Goal: Task Accomplishment & Management: Complete application form

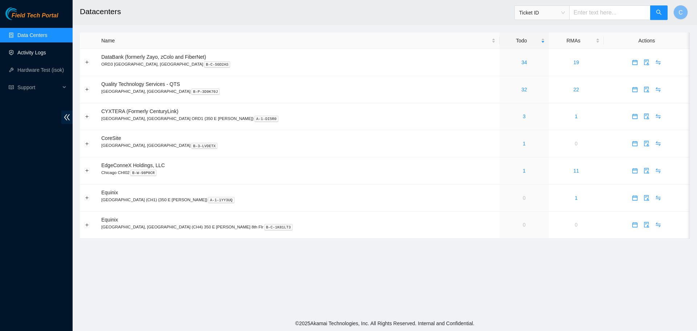
click at [41, 52] on link "Activity Logs" at bounding box center [31, 53] width 29 height 6
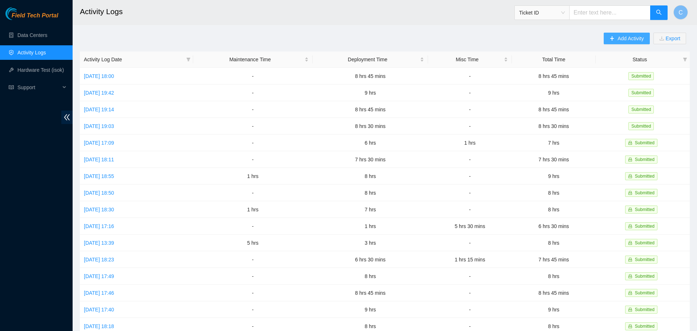
click at [619, 37] on span "Add Activity" at bounding box center [630, 38] width 26 height 8
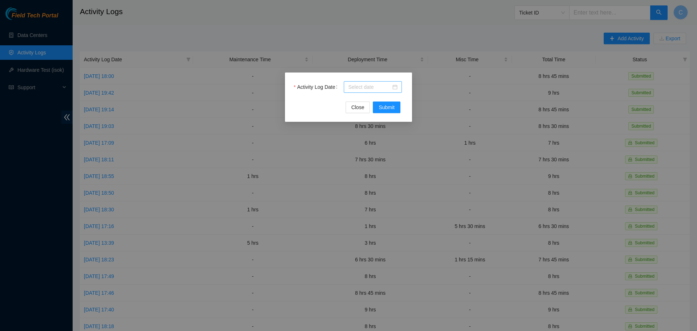
click at [374, 85] on input "Activity Log Date" at bounding box center [369, 87] width 43 height 8
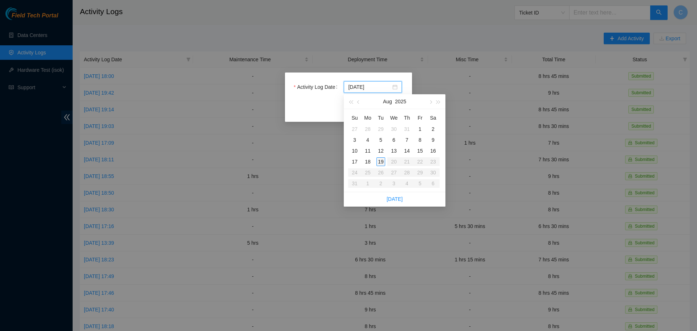
type input "[DATE]"
click at [383, 160] on div "19" at bounding box center [380, 162] width 9 height 9
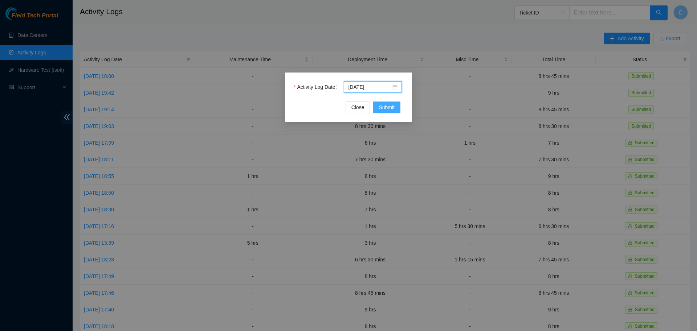
click at [392, 109] on span "Submit" at bounding box center [387, 107] width 16 height 8
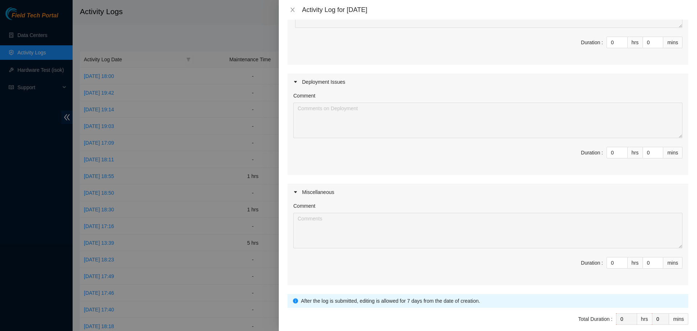
scroll to position [124, 0]
drag, startPoint x: 607, startPoint y: 151, endPoint x: 584, endPoint y: 148, distance: 23.4
click at [607, 148] on input "0" at bounding box center [617, 151] width 20 height 11
type input "6"
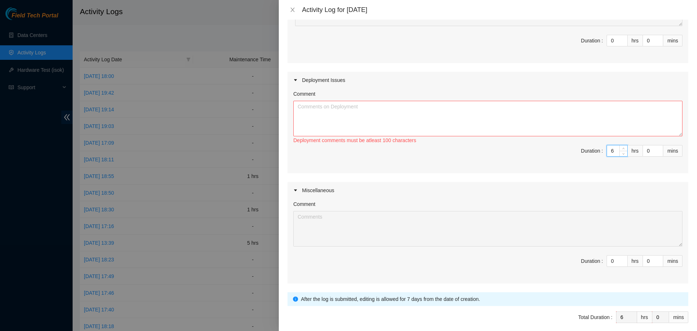
type input "6"
click at [494, 108] on textarea "Comment" at bounding box center [487, 119] width 389 height 36
paste textarea "DP79608 DP79607 DP79605 DP79604 DP77230 DP77231 DP77232 DP77234 DP77233 DP77235"
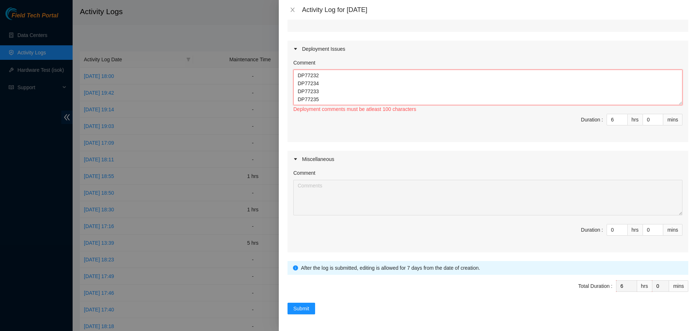
scroll to position [62, 0]
click at [329, 82] on textarea "DP79608 DP79607 DP79605 DP79604 DP77230 DP77231 DP77232 DP77234 DP77233 DP77235" at bounding box center [487, 88] width 389 height 36
click at [310, 85] on textarea "DP79608 DP79607 DP79605 DP79604 DP77230 DP77231 DP77232 DP77234 DP77233 DP77235" at bounding box center [487, 88] width 389 height 36
click at [321, 95] on textarea "DP79608 DP79607 DP79605 DP79604 DP77230 DP77231 DP77232 DP77234 DP77233 DP77235" at bounding box center [487, 88] width 389 height 36
click at [323, 99] on textarea "DP79608 DP79607 DP79605 DP79604 DP77230 DP77231 DP77232 DP77234 DP77233 DP77235" at bounding box center [487, 88] width 389 height 36
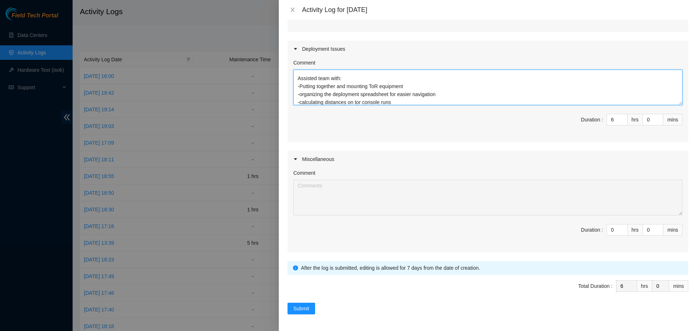
scroll to position [102, 0]
click at [442, 77] on textarea "DP79608 DP79607 DP79605 DP79604 DP77230 DP77231 DP77232 DP77234 DP77233 DP77235…" at bounding box center [487, 88] width 389 height 36
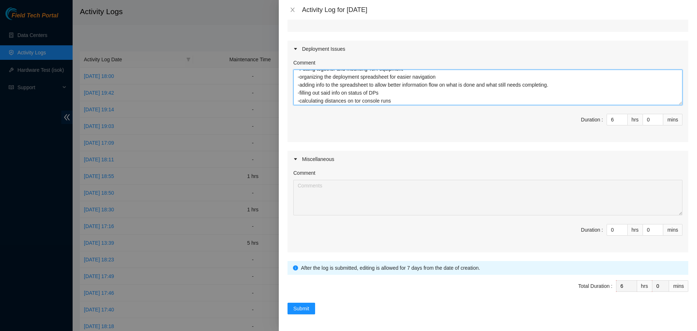
click at [421, 74] on textarea "DP79608 DP79607 DP79605 DP79604 DP77230 DP77231 DP77232 DP77234 DP77233 DP77235…" at bounding box center [487, 88] width 389 height 36
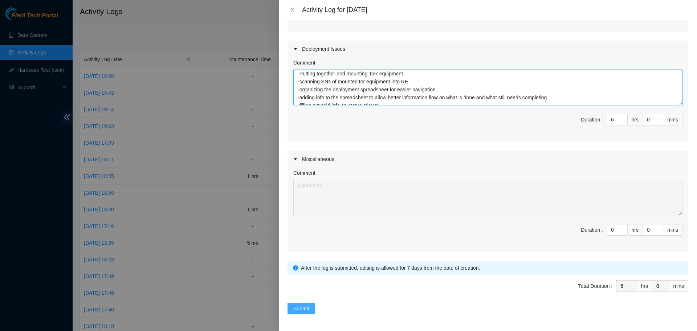
type textarea "DP79608 DP79607 DP79605 DP79604 DP77230 DP77231 DP77232 DP77234 DP77233 DP77235…"
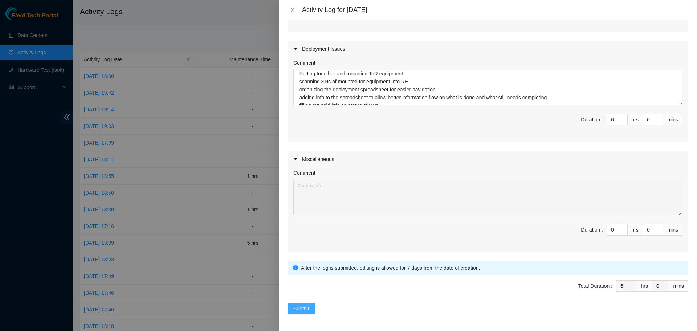
click at [304, 307] on span "Submit" at bounding box center [301, 309] width 16 height 8
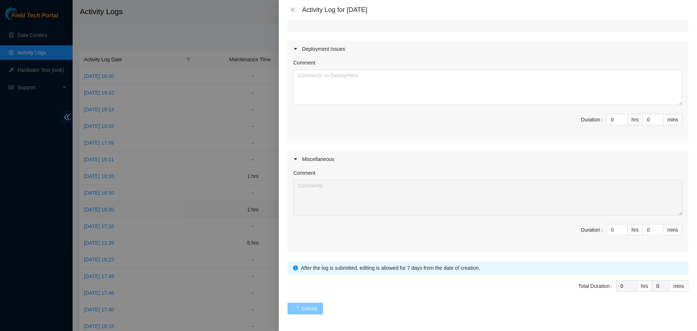
scroll to position [0, 0]
